Goal: Information Seeking & Learning: Learn about a topic

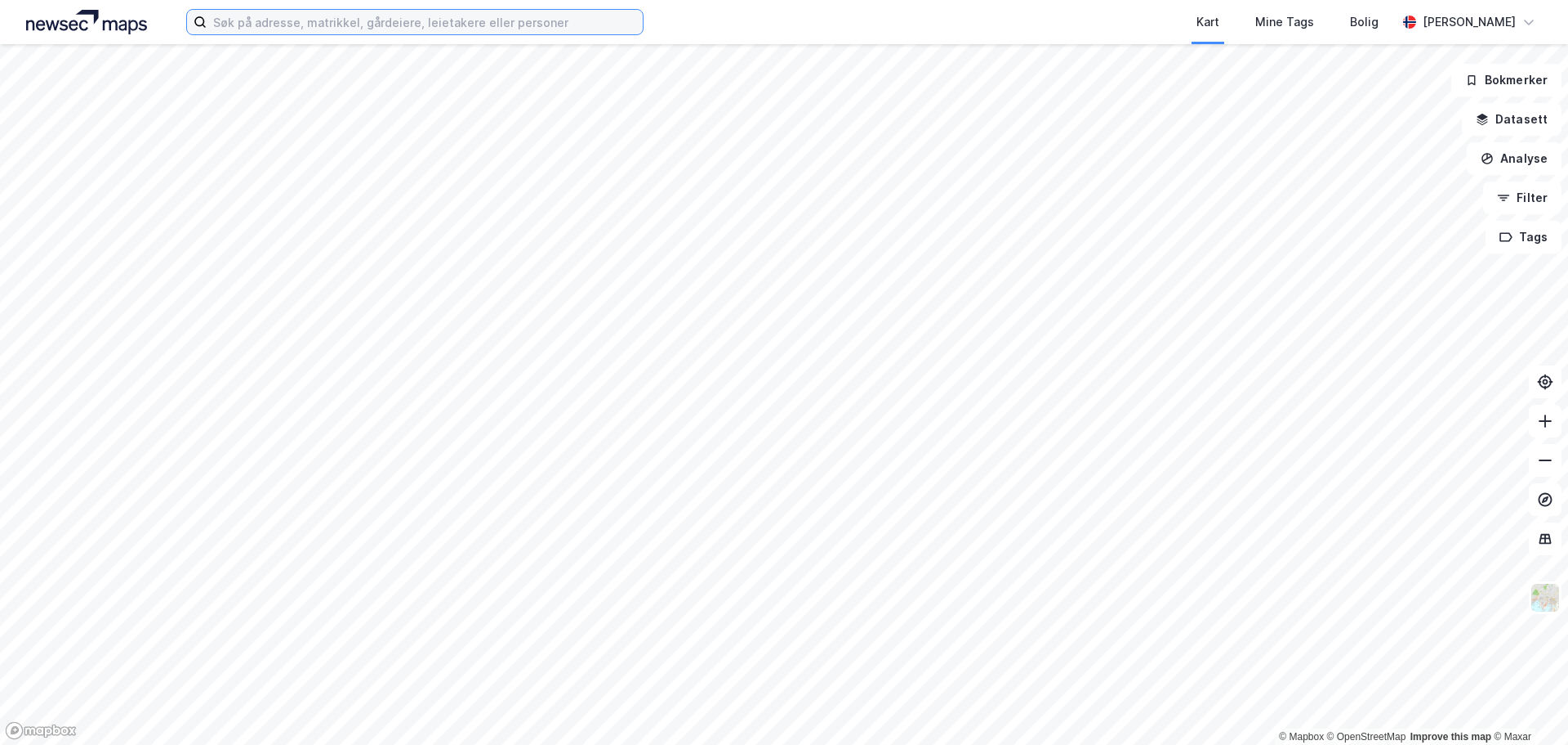
click at [345, 28] on input at bounding box center [425, 22] width 436 height 25
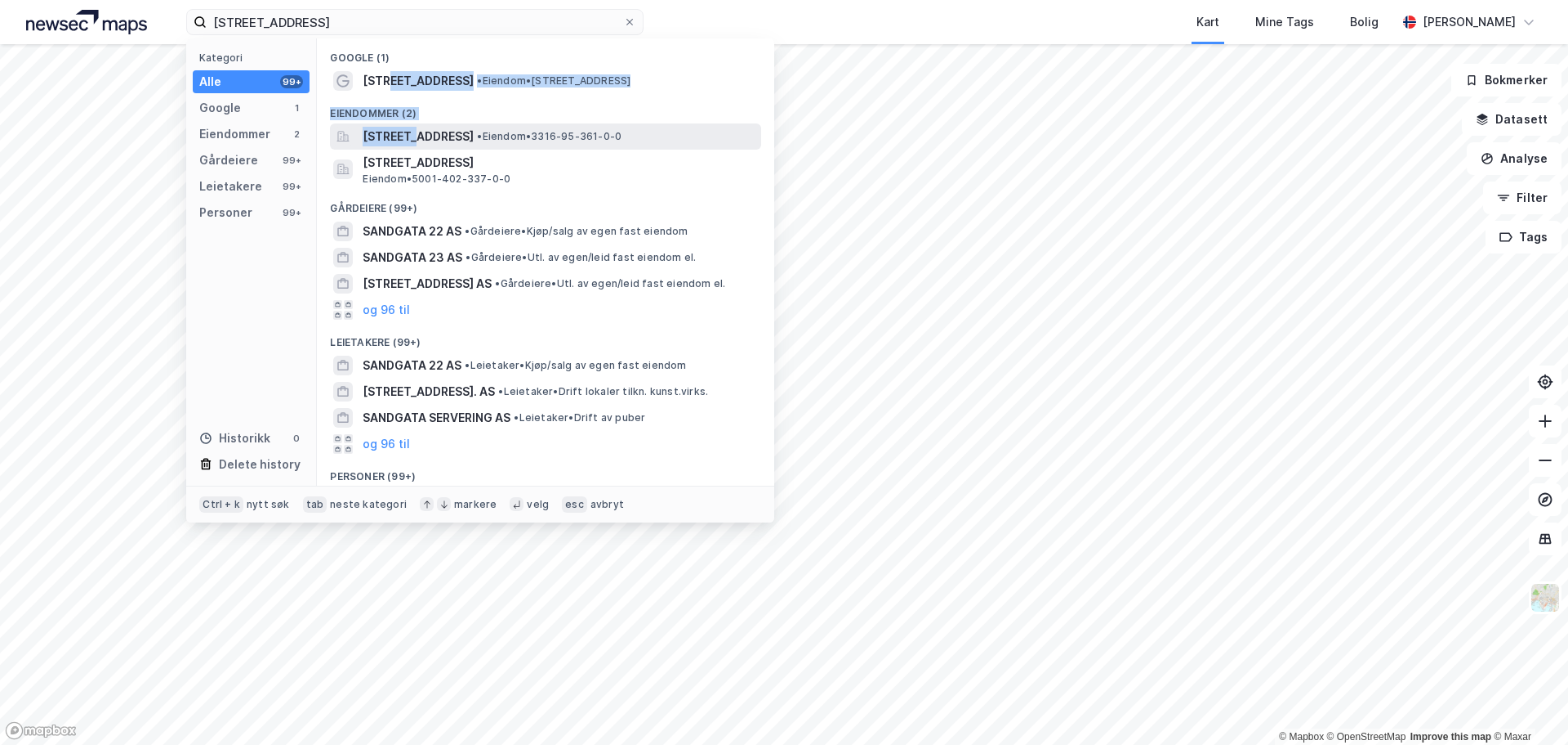
drag, startPoint x: 388, startPoint y: 79, endPoint x: 413, endPoint y: 140, distance: 65.9
click at [413, 140] on div "Google (1) [STREET_ADDRESS] • Eiendom • [STREET_ADDRESS] (2) [STREET_ADDRESS], …" at bounding box center [546, 261] width 458 height 447
click at [480, 75] on span "• Eiendom • [STREET_ADDRESS]" at bounding box center [554, 81] width 154 height 13
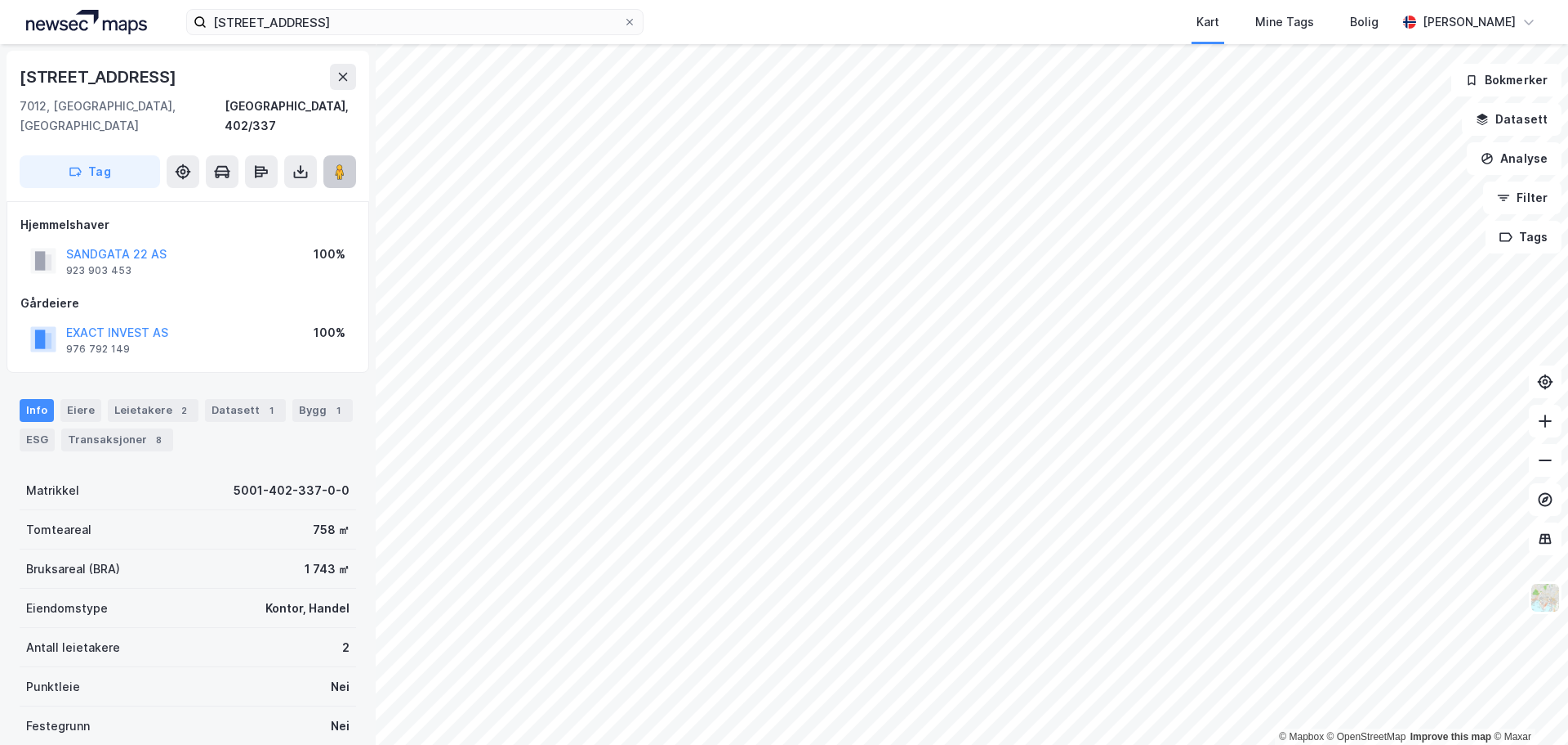
click at [338, 163] on image at bounding box center [340, 171] width 9 height 16
click at [29, 429] on div "ESG" at bounding box center [37, 440] width 35 height 23
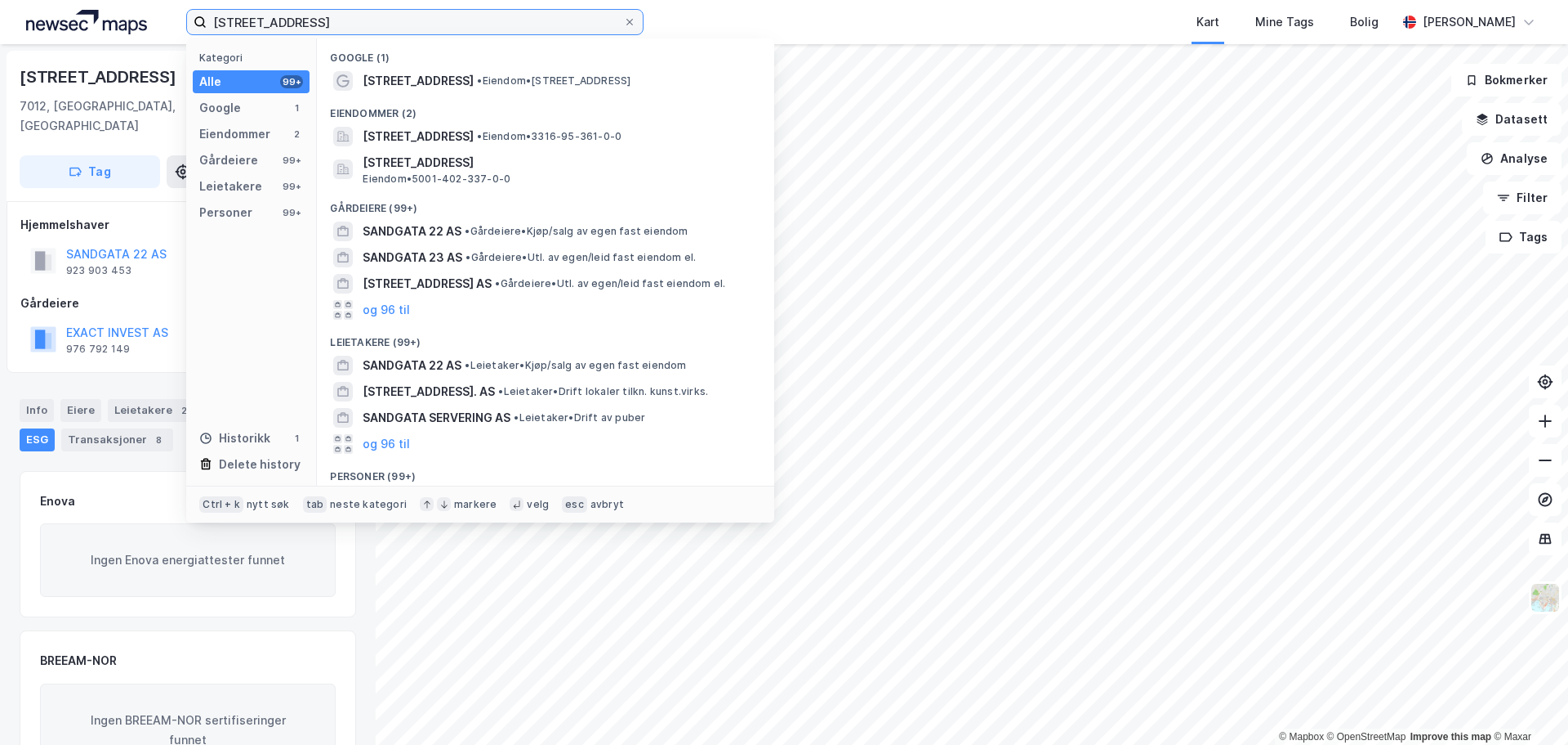
drag, startPoint x: 341, startPoint y: 16, endPoint x: 103, endPoint y: 4, distance: 238.3
click at [110, 8] on div "[STREET_ADDRESS] Kategori Alle 99+ Google 1 Eiendommer 2 Gårdeiere 99+ Leietake…" at bounding box center [784, 22] width 1568 height 44
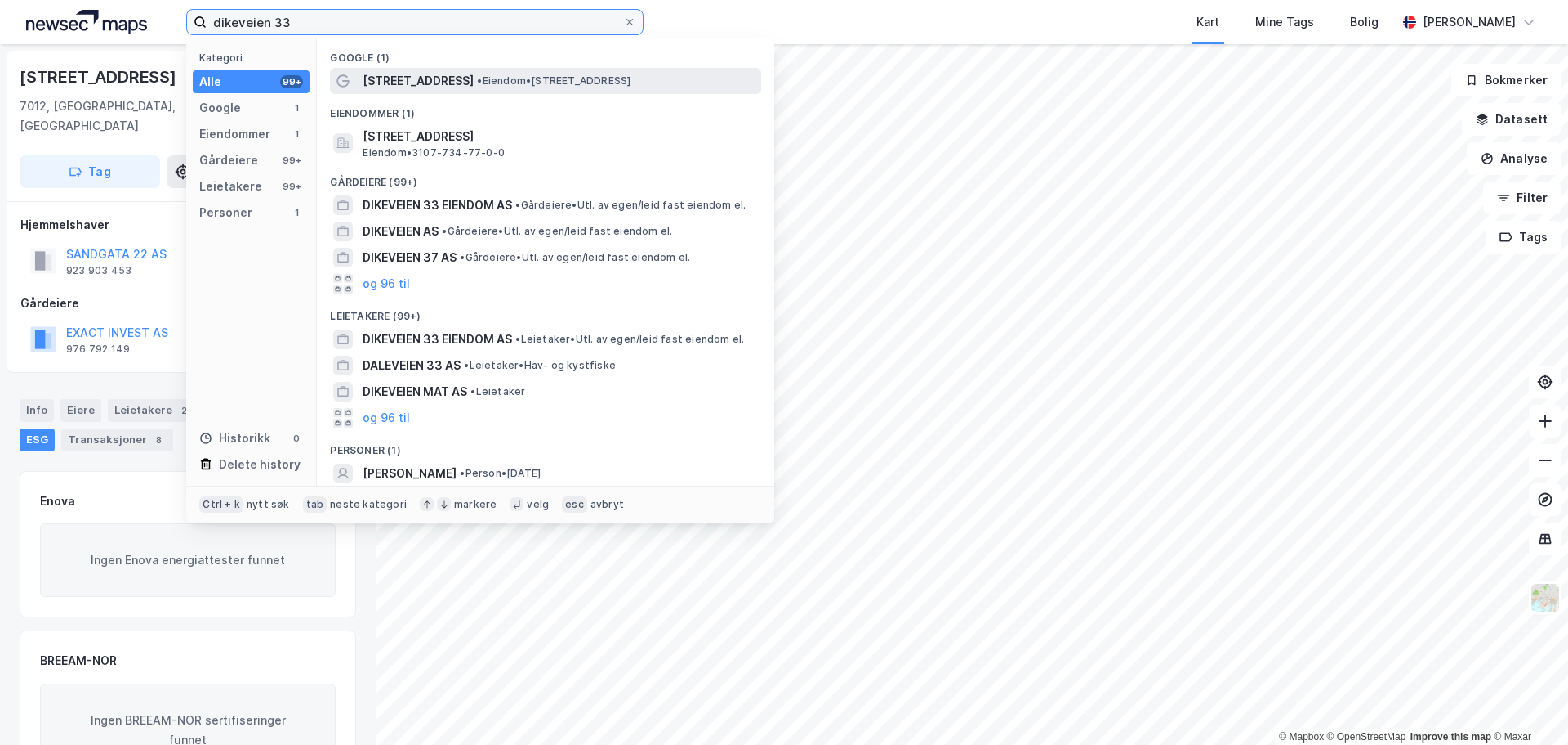
type input "dikeveien 33"
click at [394, 71] on span "[STREET_ADDRESS]" at bounding box center [418, 81] width 111 height 20
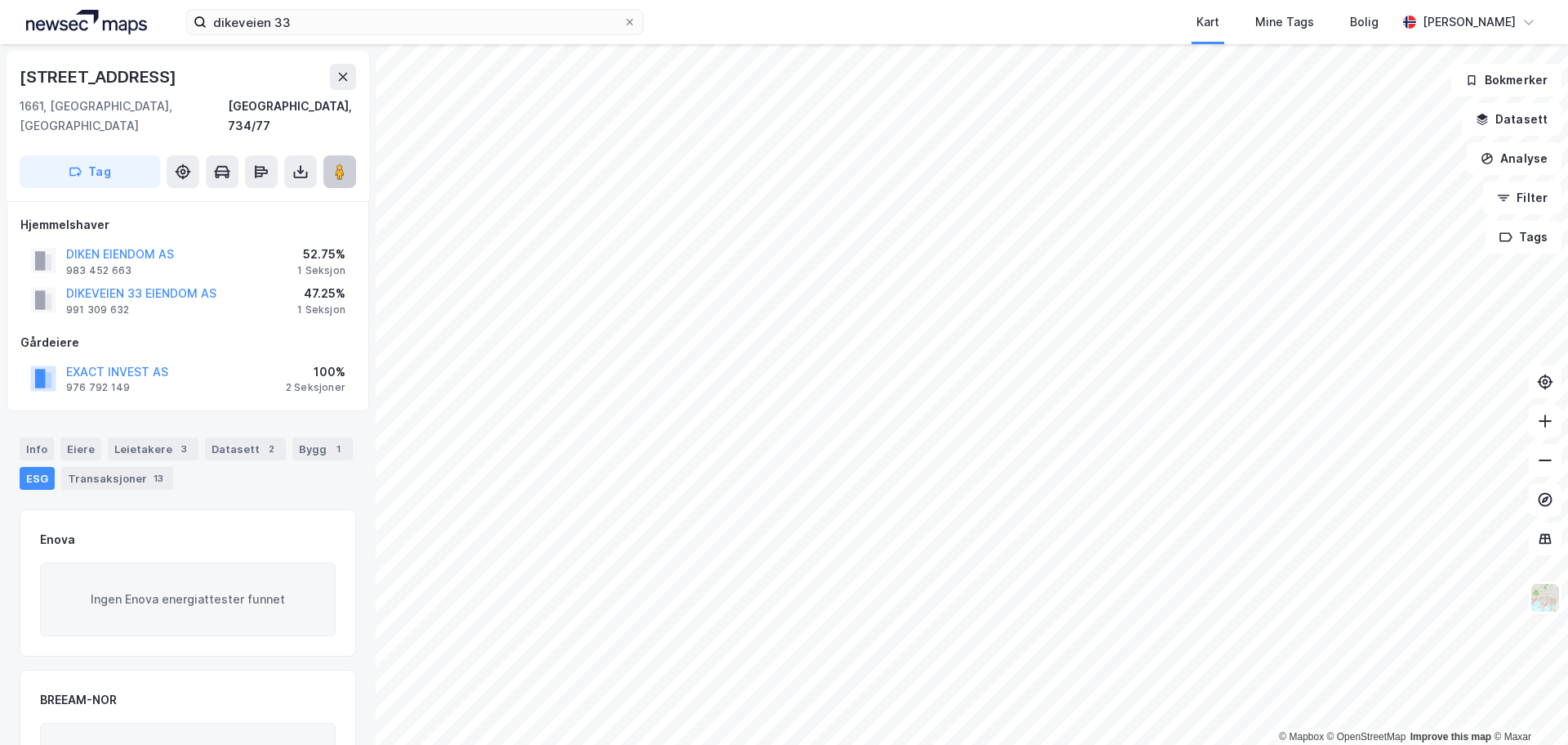
click at [334, 163] on icon at bounding box center [339, 171] width 16 height 16
click at [32, 437] on div "Info" at bounding box center [37, 449] width 34 height 23
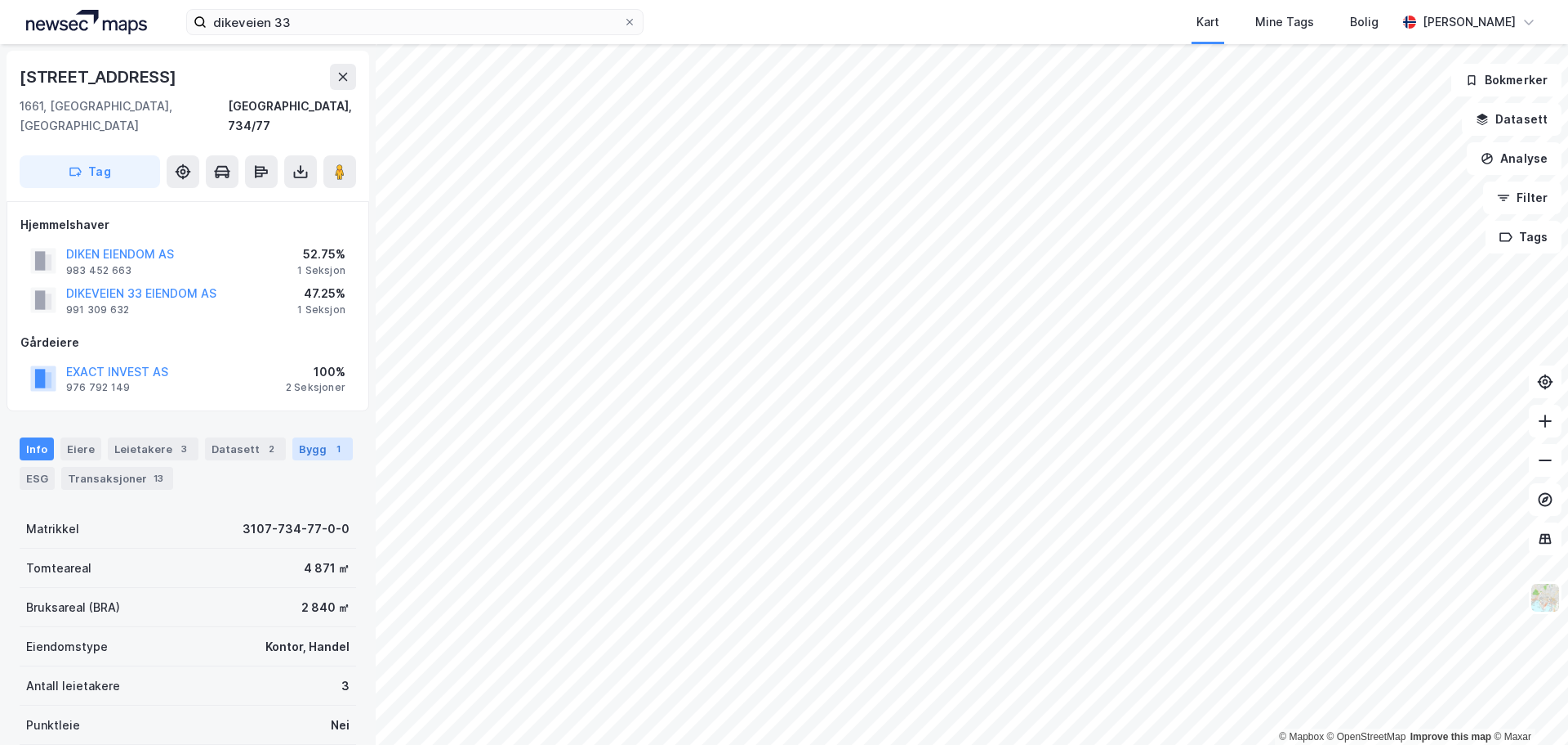
click at [330, 441] on div "1" at bounding box center [337, 449] width 16 height 16
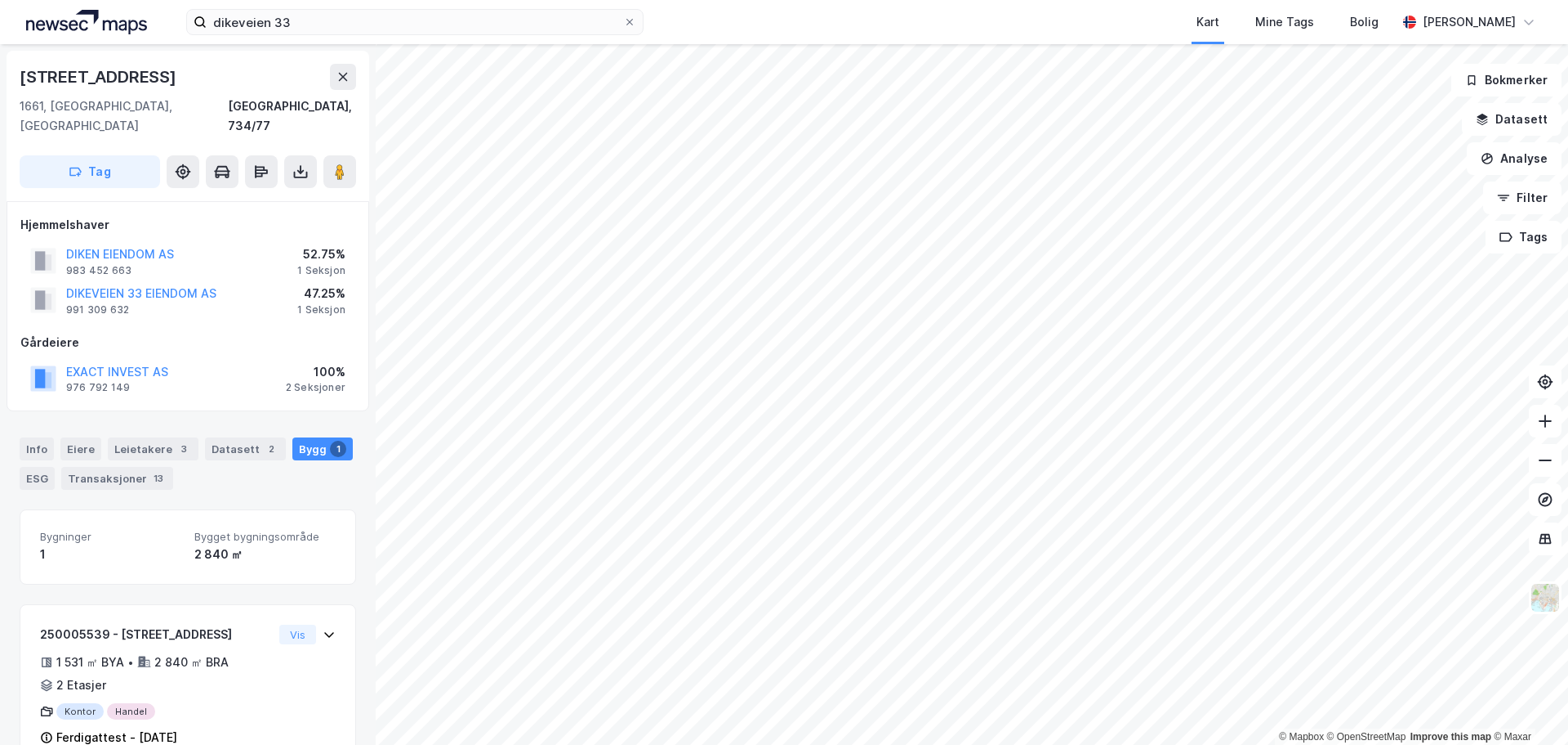
scroll to position [23, 0]
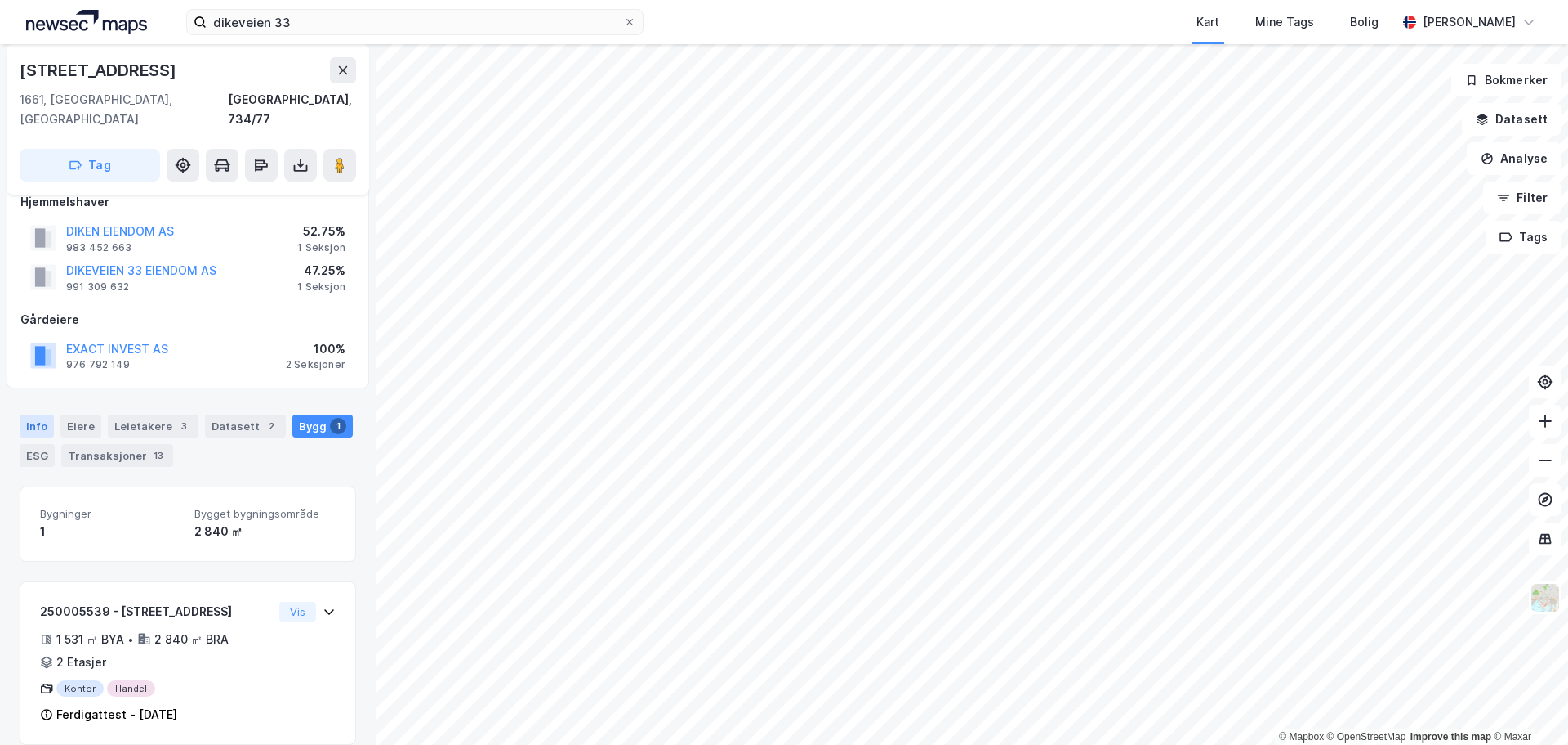
click at [42, 414] on div "Info" at bounding box center [37, 426] width 34 height 23
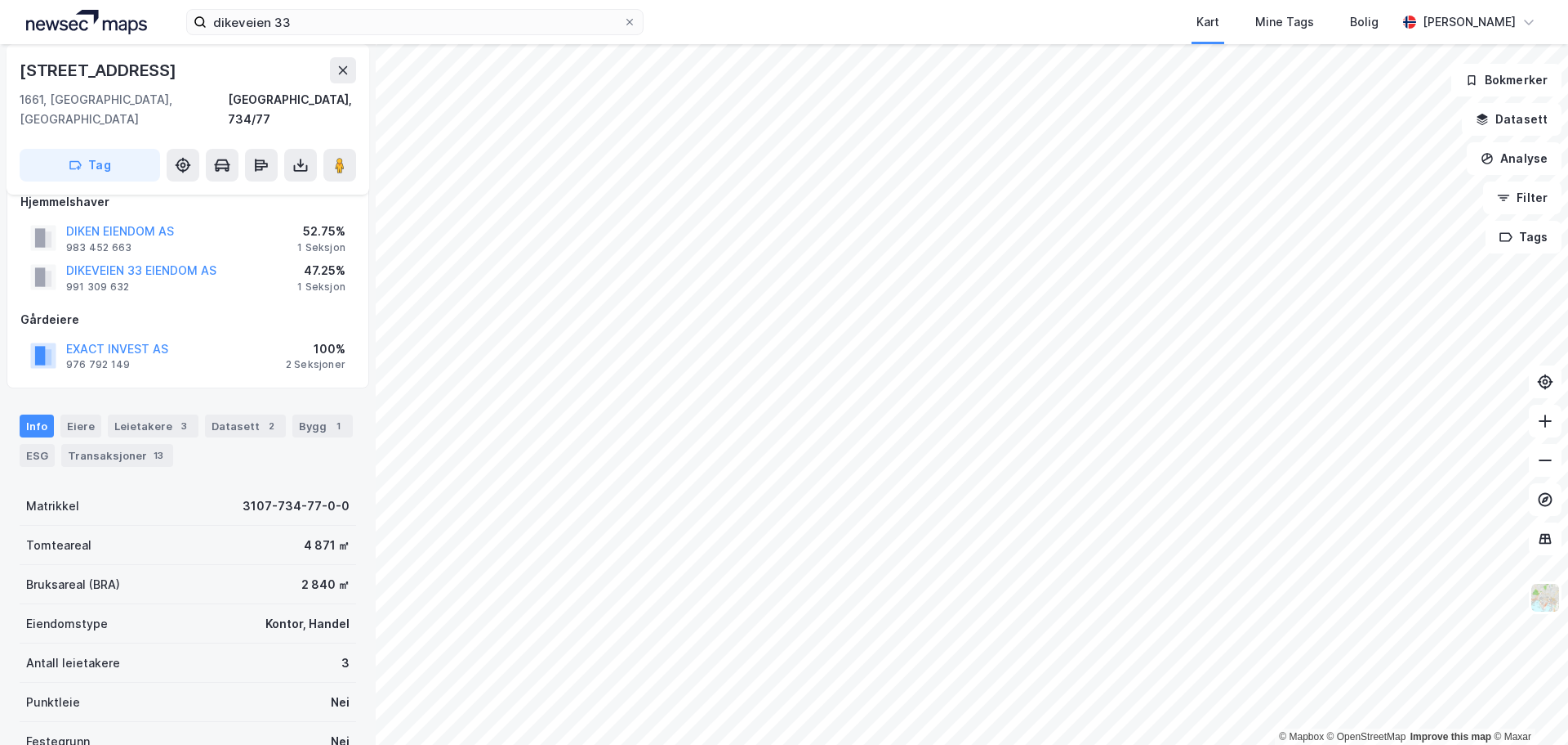
click at [182, 336] on div "EXACT INVEST AS 976 792 149 100% 2 Seksjoner" at bounding box center [188, 355] width 335 height 39
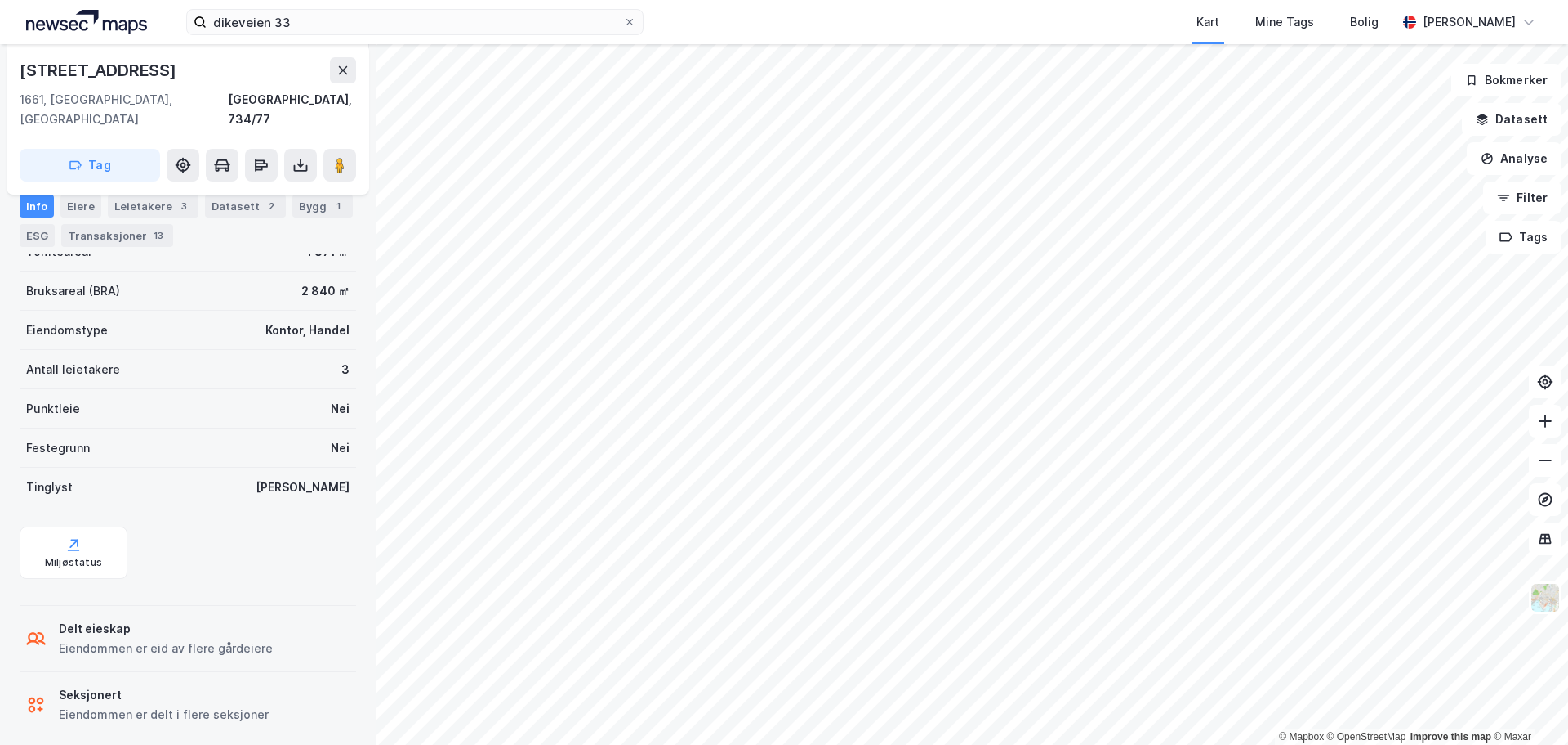
scroll to position [71, 0]
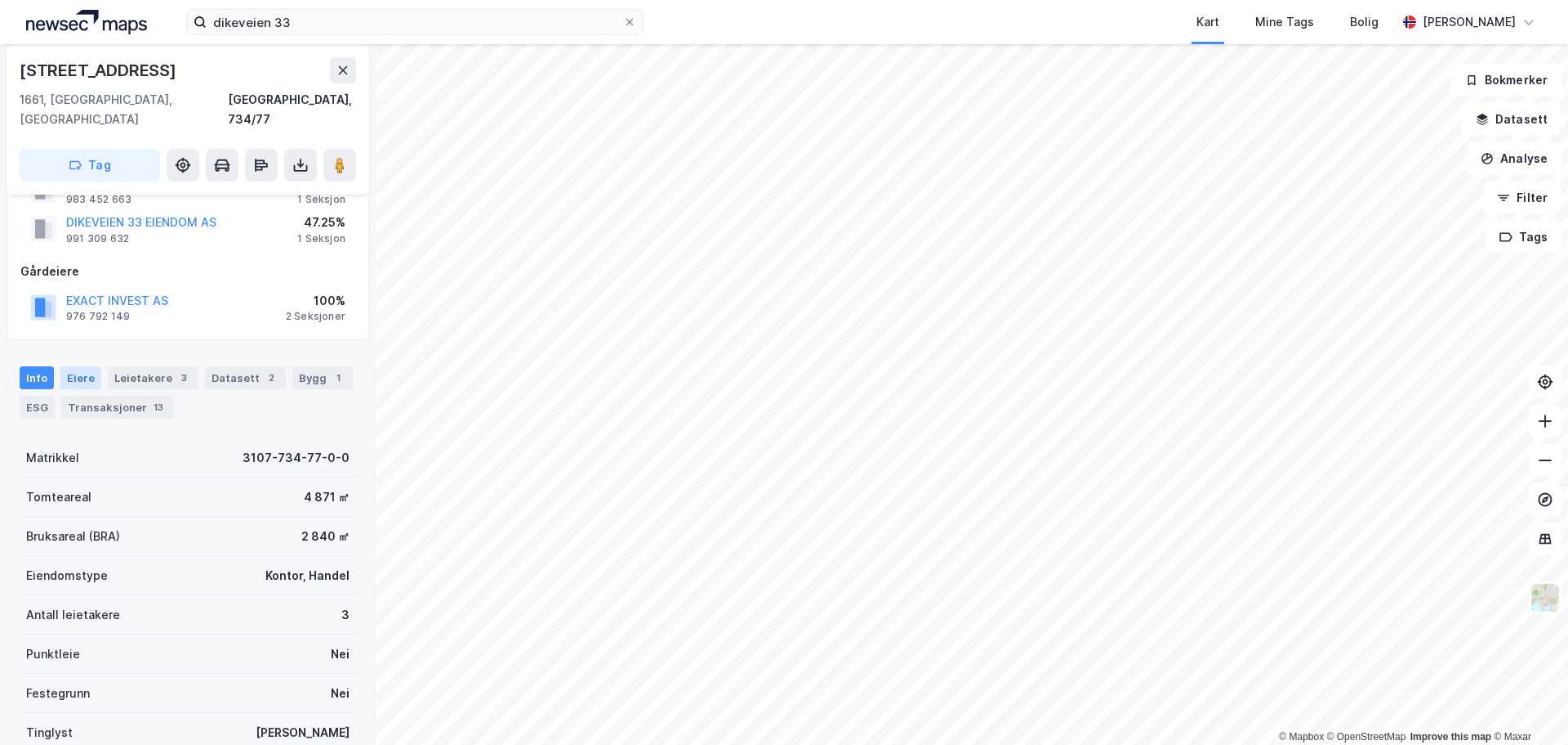
click at [90, 366] on div "Eiere" at bounding box center [81, 377] width 41 height 23
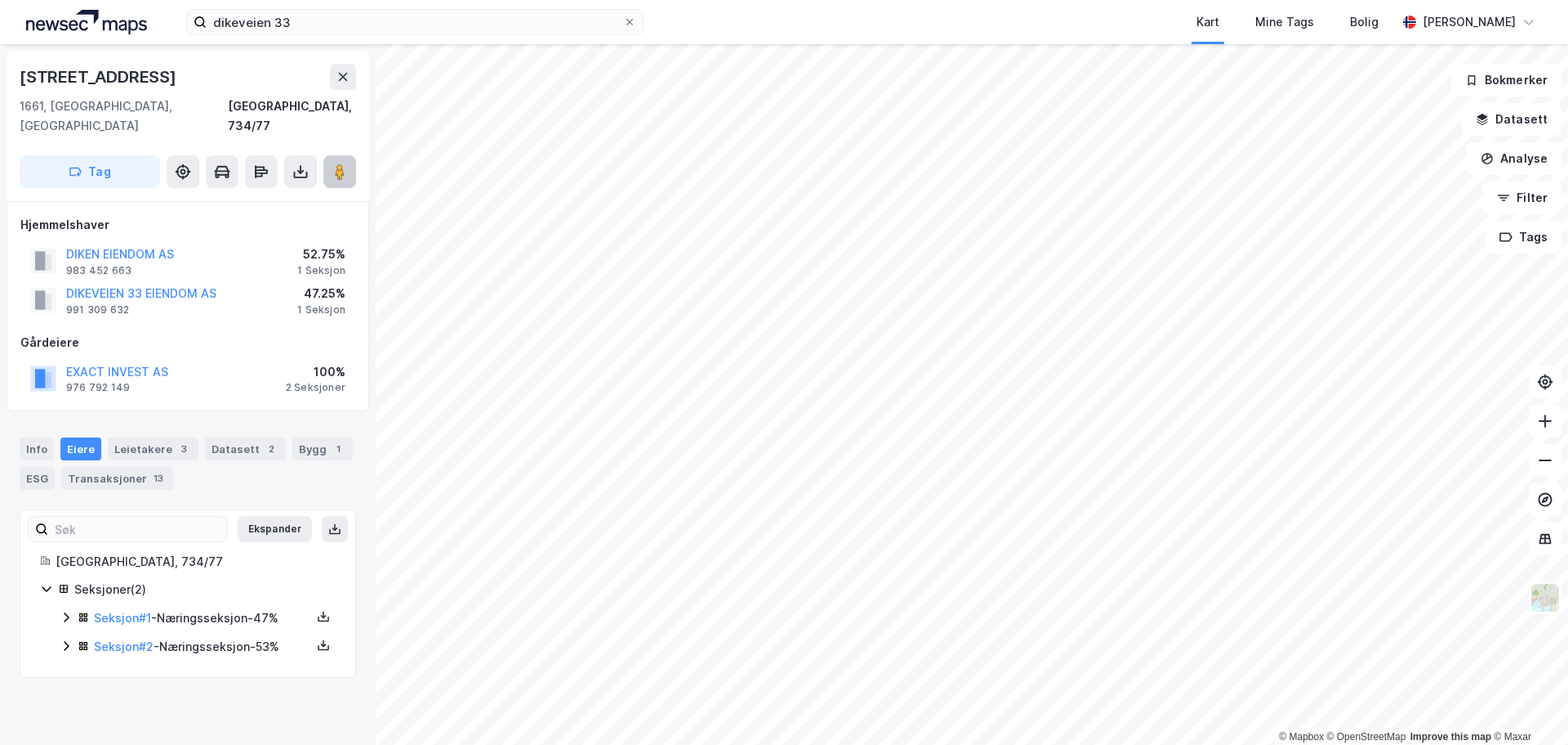
click at [346, 163] on icon at bounding box center [339, 171] width 16 height 16
click at [38, 467] on div "ESG" at bounding box center [37, 478] width 35 height 23
